Goal: Task Accomplishment & Management: Complete application form

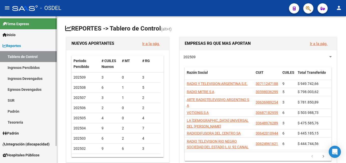
click at [24, 36] on link "Inicio" at bounding box center [28, 34] width 57 height 11
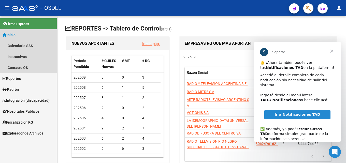
click at [18, 34] on link "Inicio" at bounding box center [28, 34] width 57 height 11
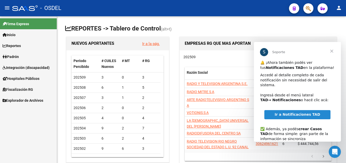
click at [333, 51] on span "Cerrar" at bounding box center [331, 51] width 18 height 18
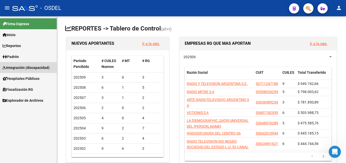
click at [27, 67] on span "Integración (discapacidad)" at bounding box center [26, 68] width 47 height 6
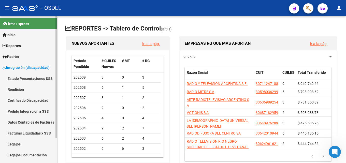
click at [21, 66] on span "Integración (discapacidad)" at bounding box center [26, 68] width 47 height 6
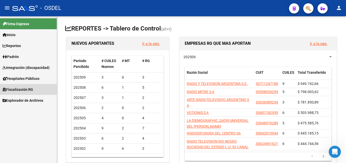
click at [25, 89] on span "Fiscalización RG" at bounding box center [18, 90] width 30 height 6
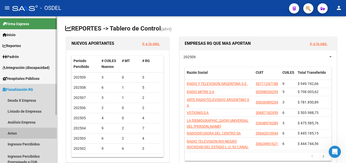
click at [21, 134] on link "Actas" at bounding box center [28, 133] width 57 height 11
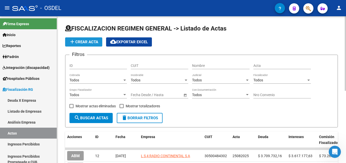
click at [93, 43] on span "add Crear Acta" at bounding box center [83, 42] width 29 height 5
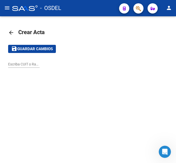
drag, startPoint x: 137, startPoint y: 54, endPoint x: 149, endPoint y: 52, distance: 12.4
click at [137, 54] on mat-toolbar-row "save Guardar cambios" at bounding box center [88, 49] width 160 height 16
click at [32, 64] on input "Escriba CUIT o Razón Social para buscar" at bounding box center [24, 64] width 32 height 4
type input "33622130489"
click at [8, 45] on button "save Guardar cambios" at bounding box center [32, 49] width 48 height 8
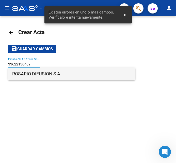
click at [32, 74] on span "ROSARIO DIFUSION S A" at bounding box center [71, 74] width 119 height 12
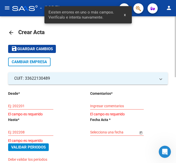
click at [40, 103] on div "Ej: 202201" at bounding box center [30, 104] width 45 height 10
click at [40, 106] on input "Ej: 202201" at bounding box center [30, 106] width 45 height 4
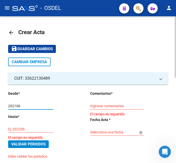
type input "202106"
click at [36, 129] on input "Ej: 202208" at bounding box center [30, 129] width 45 height 4
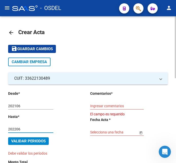
type input "202206"
click at [113, 132] on input "Selecciona una fecha" at bounding box center [114, 132] width 48 height 4
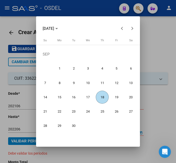
click at [151, 97] on div at bounding box center [88, 81] width 176 height 163
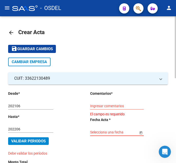
click at [114, 133] on input "Selecciona una fecha" at bounding box center [114, 132] width 48 height 4
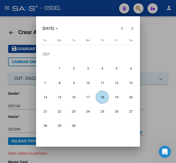
click at [62, 96] on span "15" at bounding box center [59, 96] width 13 height 13
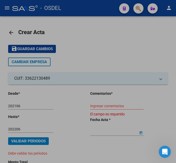
type input "[DATE]"
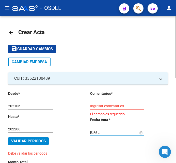
click at [118, 106] on input "Ingresar comentarios" at bounding box center [117, 106] width 54 height 4
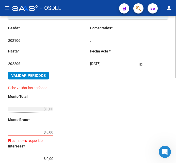
scroll to position [76, 0]
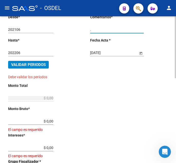
type input "."
click at [41, 64] on span "Validar Periodos" at bounding box center [28, 64] width 35 height 5
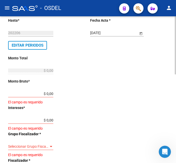
scroll to position [127, 0]
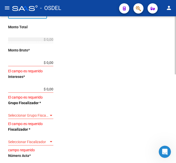
click at [42, 62] on input "$ 0,00" at bounding box center [30, 62] width 45 height 4
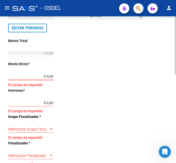
scroll to position [102, 0]
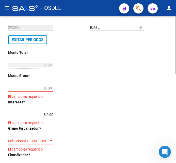
click at [53, 88] on input "$ 0,00" at bounding box center [30, 88] width 45 height 4
click at [29, 87] on input "$ 0,00" at bounding box center [30, 88] width 45 height 4
click at [53, 87] on input "$ 0,00" at bounding box center [30, 88] width 45 height 4
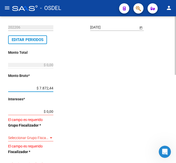
type input "$ 78.724,40"
click at [52, 111] on input "$ 0,00" at bounding box center [30, 111] width 45 height 4
click at [53, 111] on input "$ 0,00" at bounding box center [30, 111] width 45 height 4
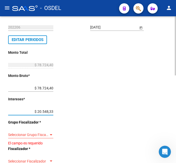
type input "$ 205.483,32"
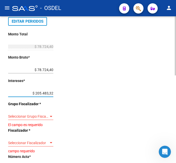
scroll to position [127, 0]
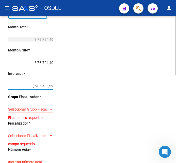
type input "$ 284.207,72"
click at [51, 108] on div at bounding box center [51, 109] width 5 height 4
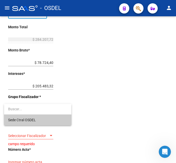
click at [45, 117] on span "Sede Ctral OSDEL" at bounding box center [37, 119] width 59 height 11
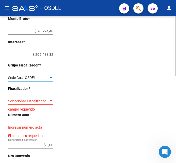
scroll to position [178, 0]
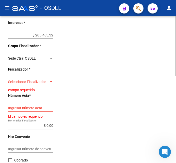
click at [44, 79] on div "Seleccionar Fiscalizador Seleccionar Fiscalizador" at bounding box center [30, 80] width 45 height 10
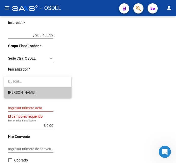
click at [43, 92] on span "[PERSON_NAME]" at bounding box center [37, 92] width 59 height 11
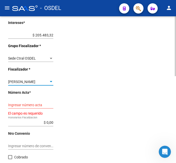
click at [39, 103] on input "Ingresar número acta" at bounding box center [30, 105] width 45 height 4
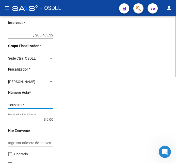
type input "18092025"
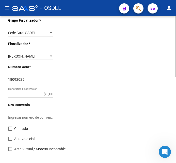
click at [54, 94] on div "Desde * 202106 Ej: 202201 Hasta * 202206 Ej: 202208 Editar Periodos Monto Total…" at bounding box center [41, 21] width 66 height 269
click at [53, 94] on input "$ 0,00" at bounding box center [30, 94] width 45 height 4
type input "$ 11.368,31"
type input "$ 295.576,03"
click at [37, 116] on input "Ingresar número de convenio" at bounding box center [30, 117] width 45 height 4
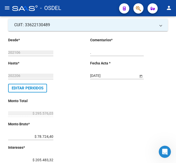
scroll to position [51, 0]
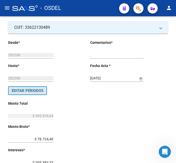
click at [43, 87] on button "Editar Periodos" at bounding box center [27, 90] width 39 height 9
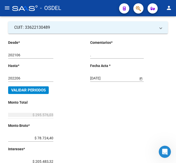
click at [40, 90] on span "Validar Periodos" at bounding box center [28, 90] width 35 height 5
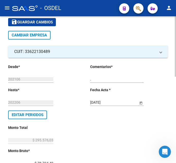
scroll to position [0, 0]
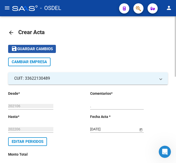
click at [47, 51] on span "Guardar cambios" at bounding box center [35, 49] width 36 height 5
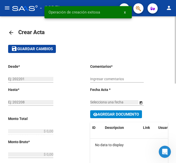
type input "202106"
type input "202206"
type input "$ 295.576,03"
type input "$ 78.724,40"
type input "$ 205.483,32"
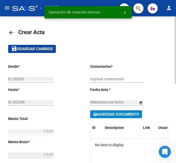
type input "18092025"
type input "$ 11.368,31"
type input "."
type input "[DATE]"
